Goal: Find specific fact: Find contact information

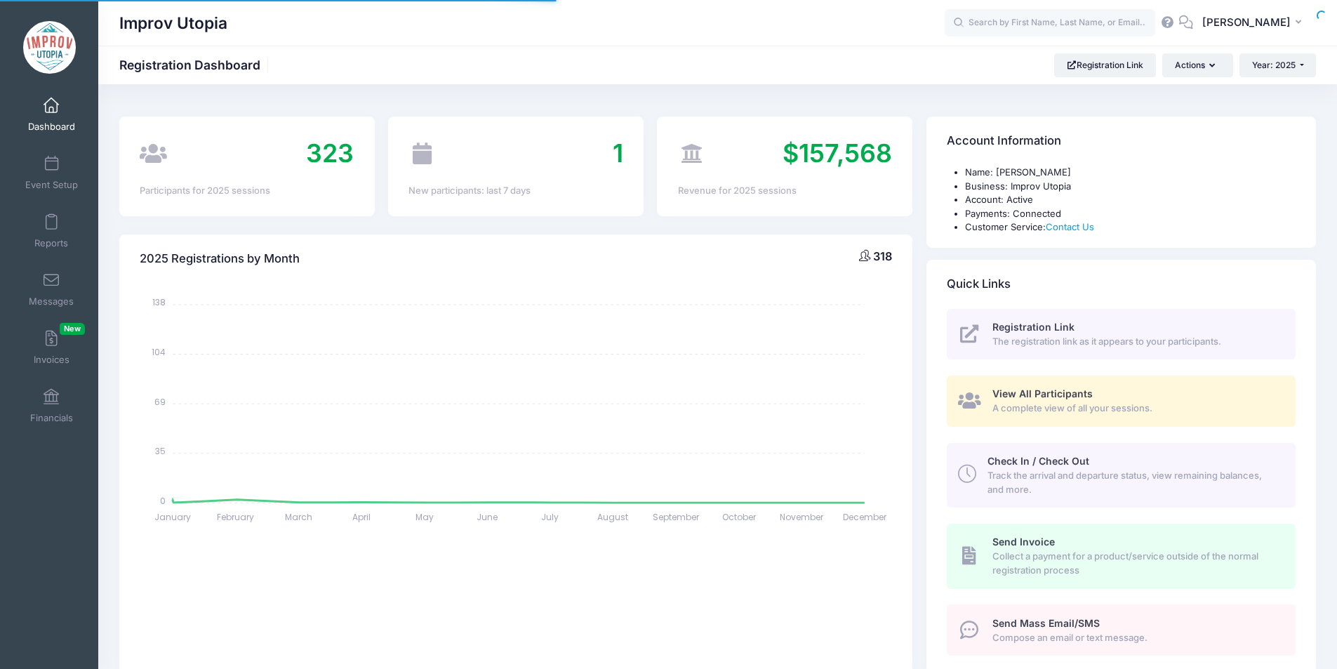
select select
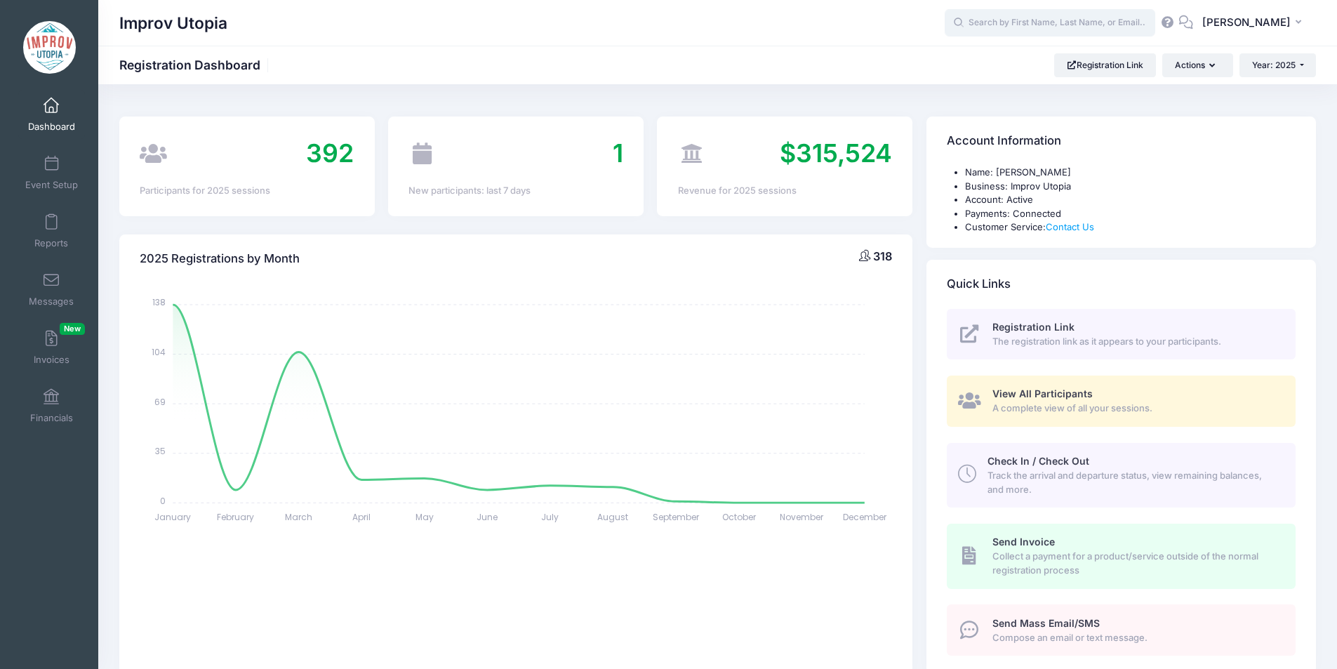
click at [1023, 25] on input "text" at bounding box center [1050, 23] width 211 height 28
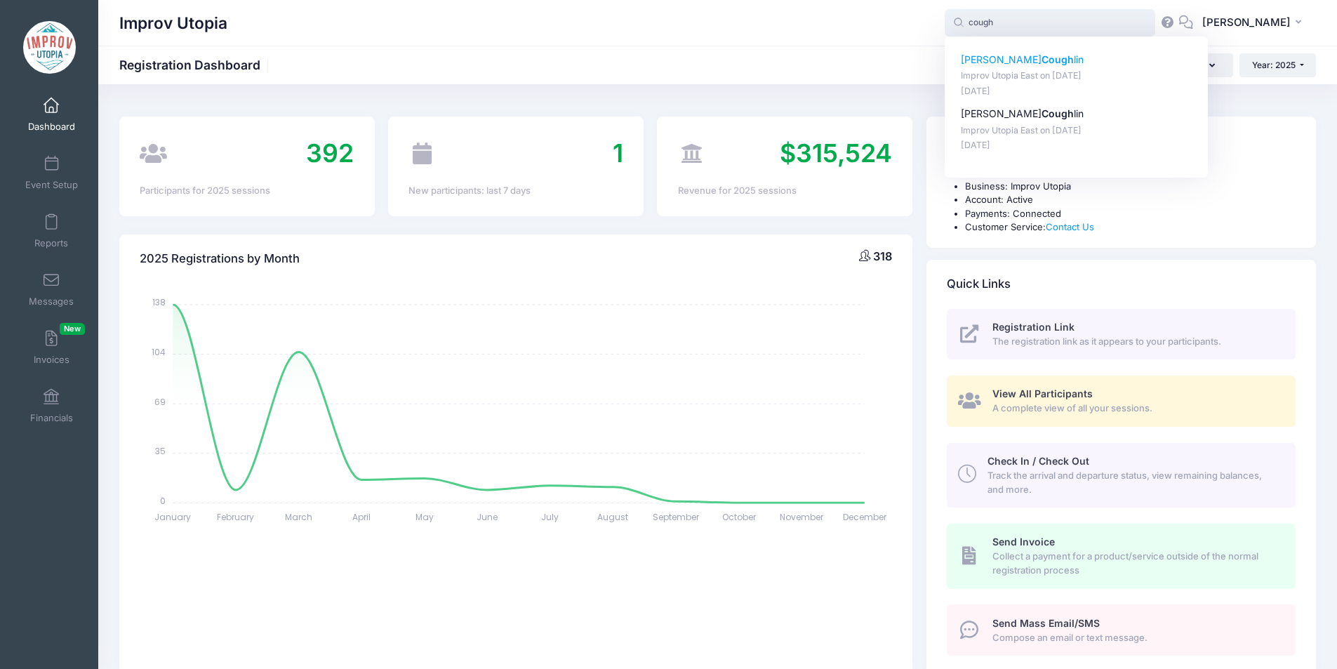
click at [1042, 59] on strong "Cough" at bounding box center [1058, 59] width 32 height 12
type input "Joe Coughlin (Improv Utopia East, Aug-29, 2025)"
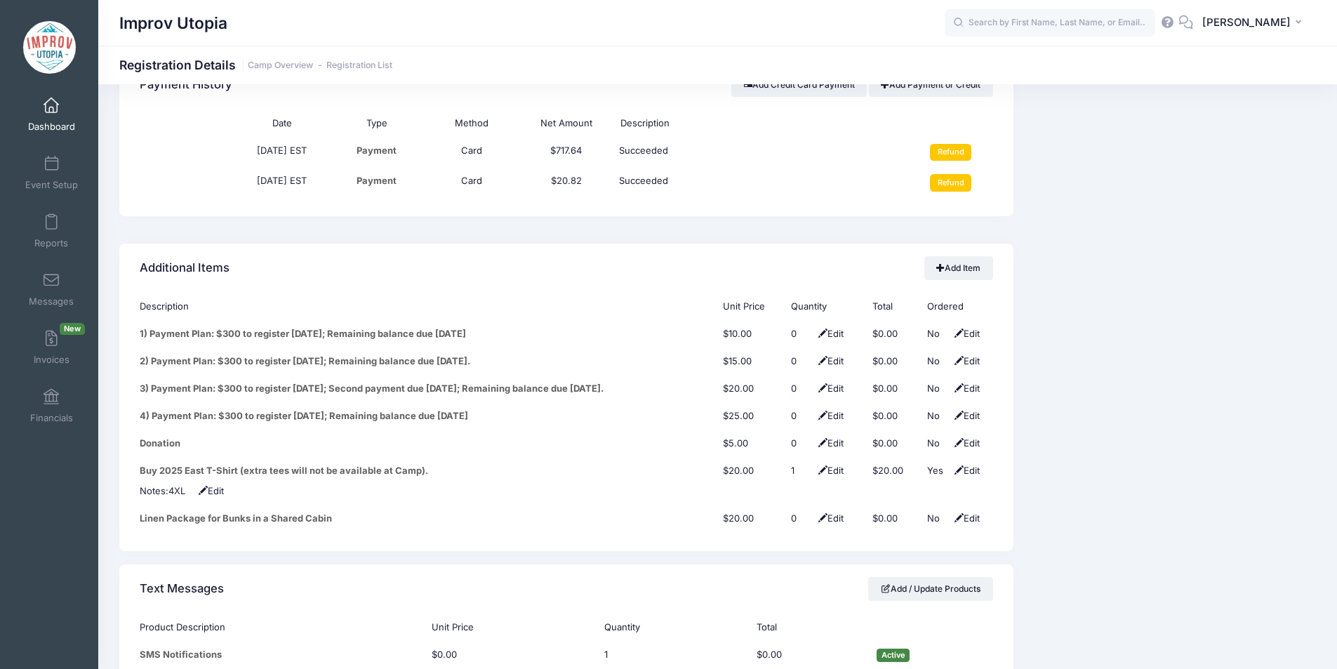
scroll to position [1691, 0]
click at [1046, 21] on input "text" at bounding box center [1050, 23] width 211 height 28
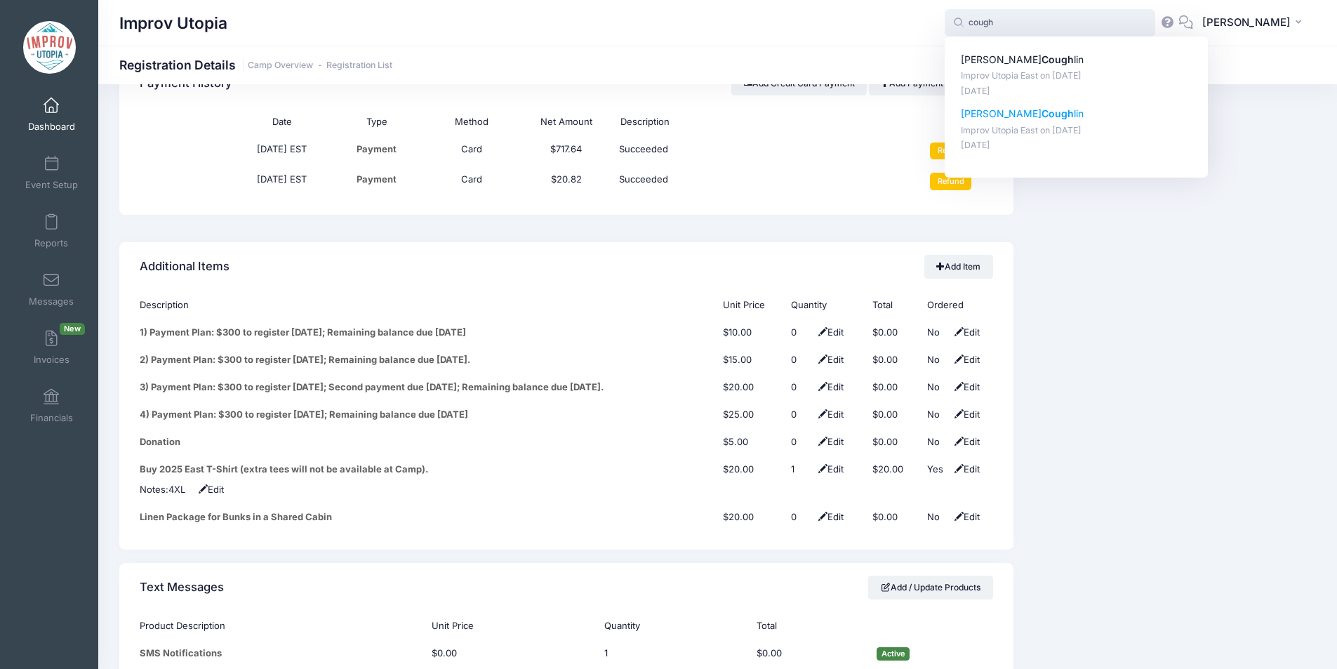
click at [1042, 108] on strong "Cough" at bounding box center [1058, 113] width 32 height 12
type input "Sarah Coughlin (Improv Utopia East, Aug-29, 2025)"
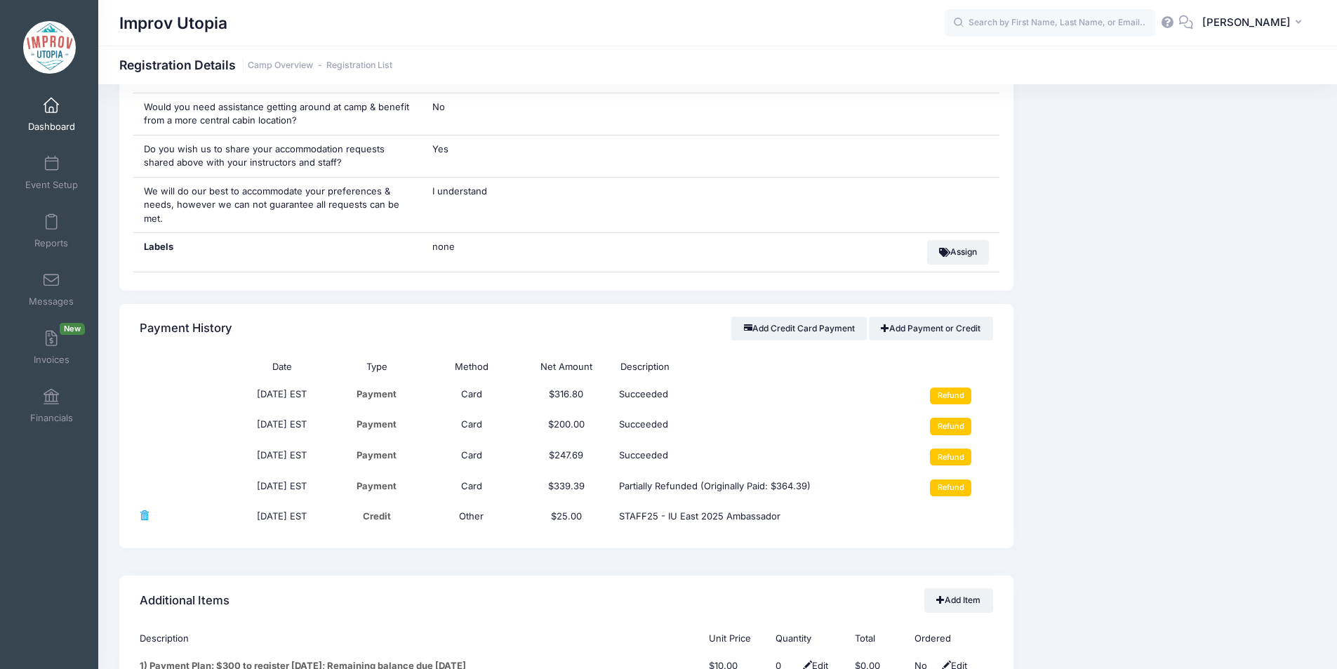
scroll to position [1715, 0]
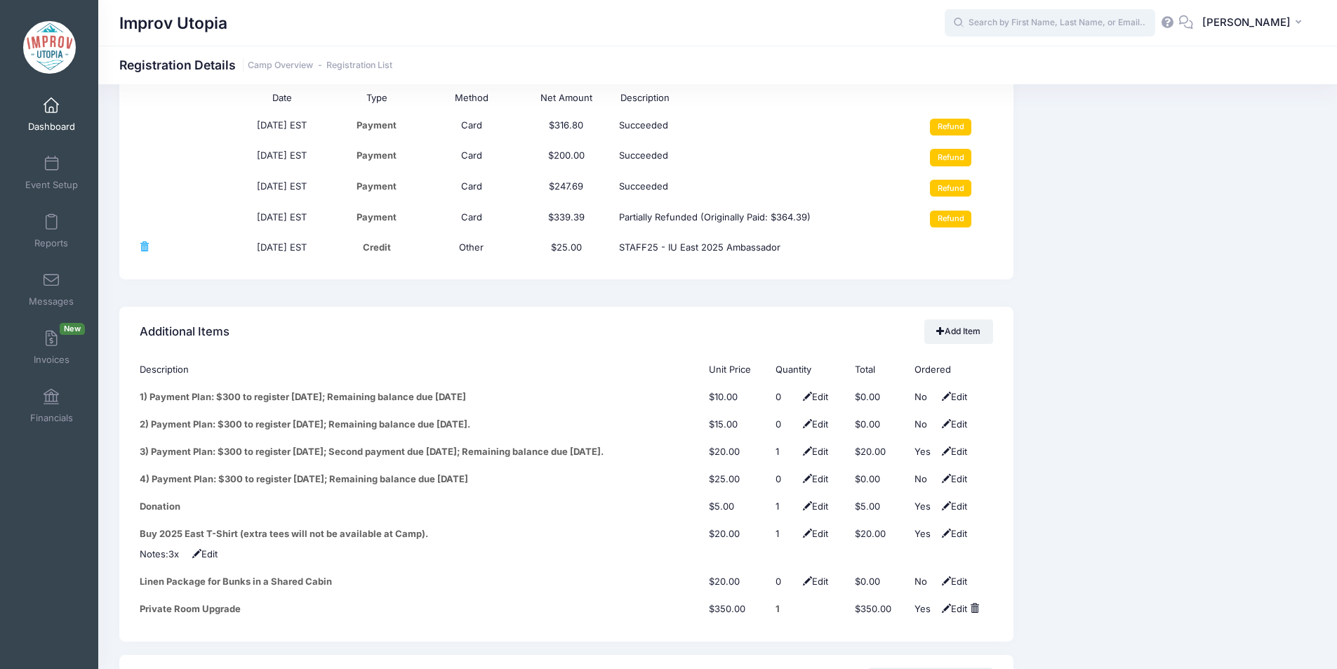
click at [1043, 25] on input "text" at bounding box center [1050, 23] width 211 height 28
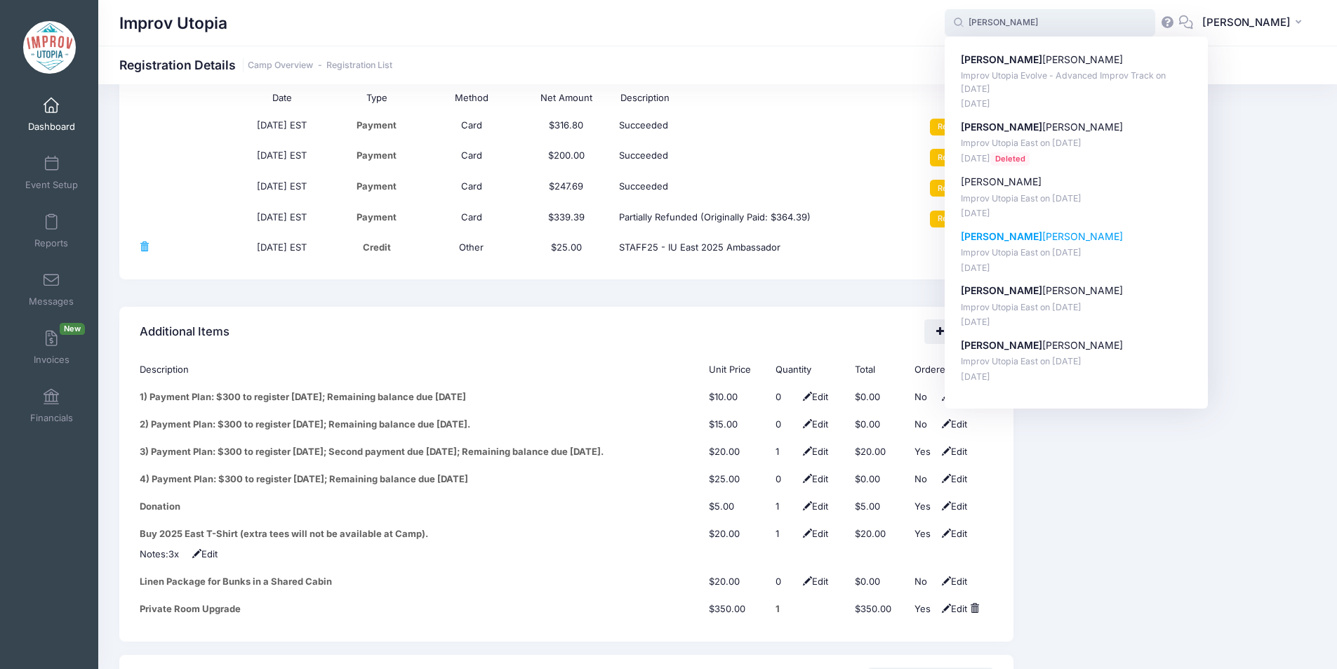
click at [1051, 238] on p "Sarah Trebat-Leder" at bounding box center [1077, 237] width 232 height 15
type input "Sarah Trebat-Leder (Improv Utopia East, Aug-29, 2025)"
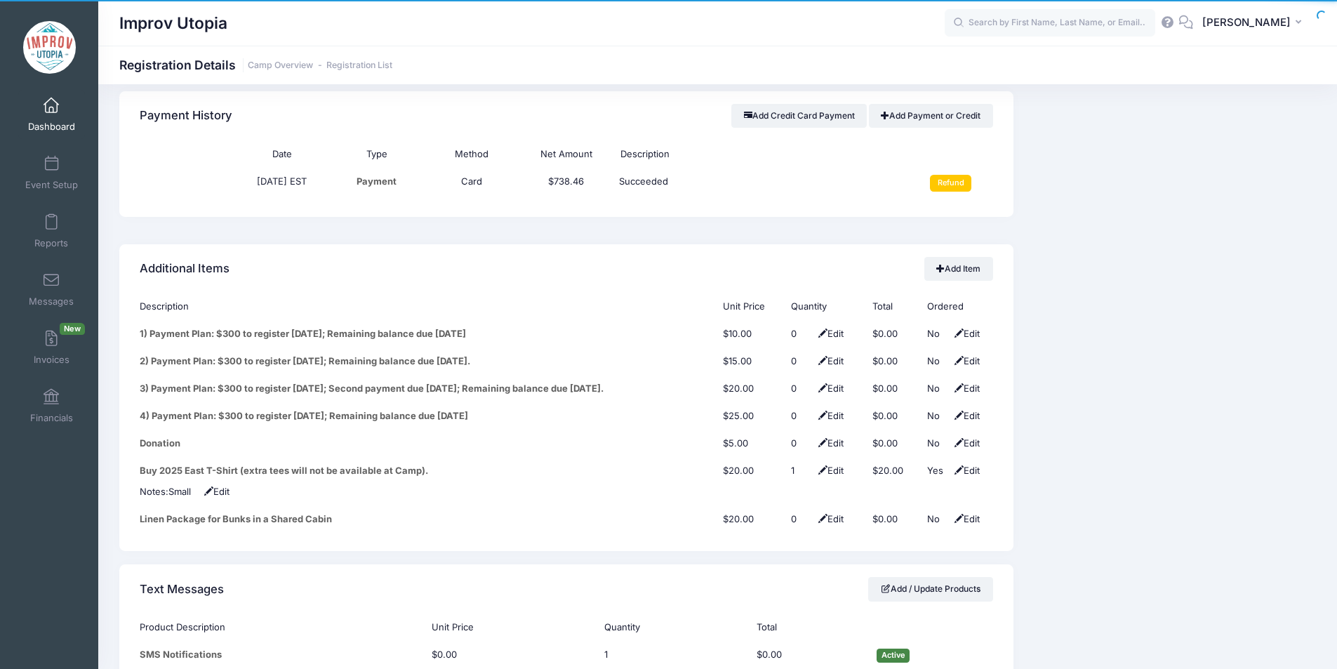
scroll to position [1660, 0]
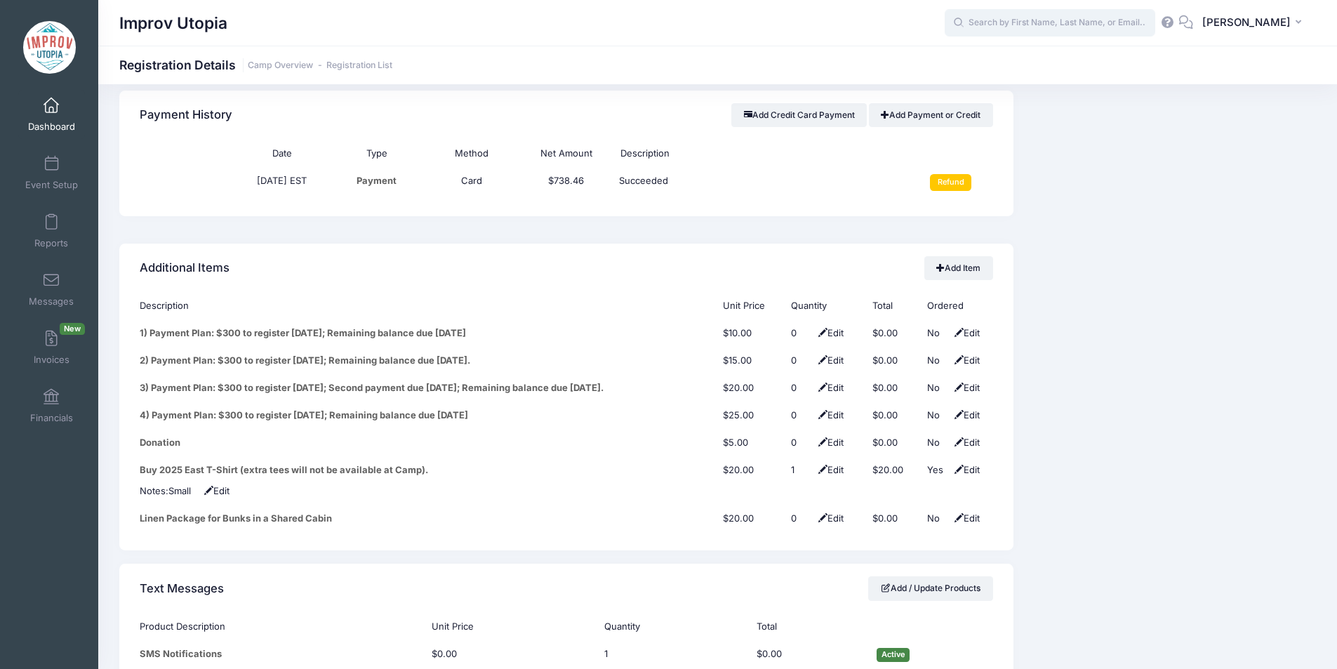
click at [1068, 20] on input "text" at bounding box center [1050, 23] width 211 height 28
click at [1030, 69] on p "Improv Utopia East on [DATE]" at bounding box center [1077, 75] width 232 height 13
type input "[PERSON_NAME] (Improv Utopia East, [DATE])"
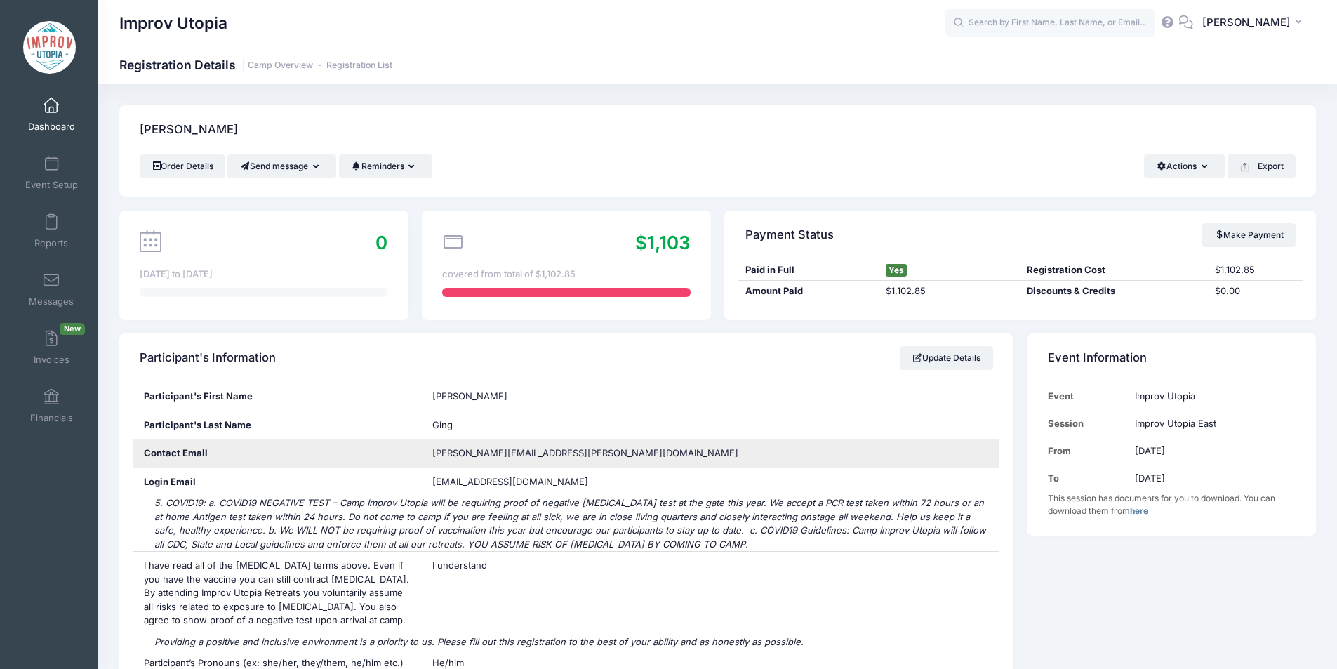
click at [478, 456] on span "[PERSON_NAME][EMAIL_ADDRESS][PERSON_NAME][DOMAIN_NAME]" at bounding box center [585, 452] width 306 height 11
copy div "[PERSON_NAME][EMAIL_ADDRESS][PERSON_NAME][DOMAIN_NAME]"
